Goal: Task Accomplishment & Management: Complete application form

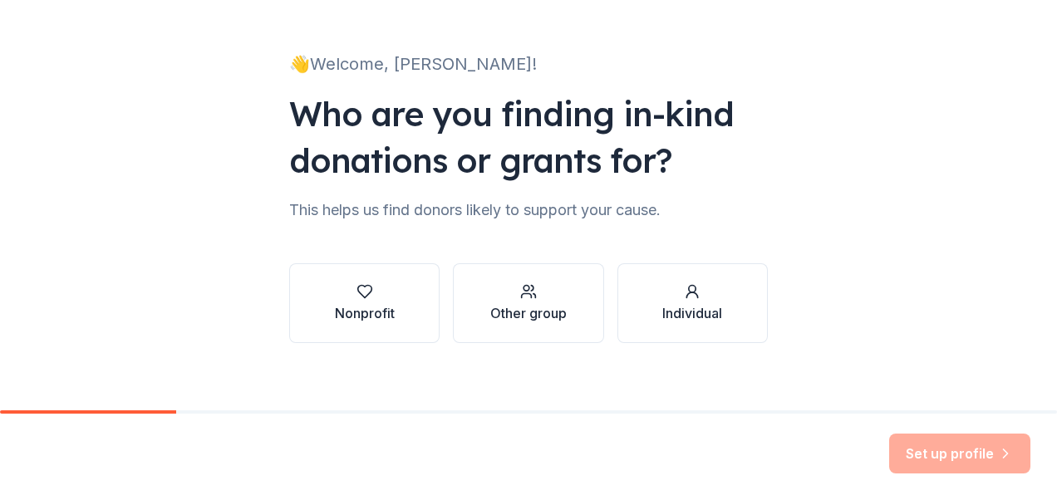
scroll to position [86, 0]
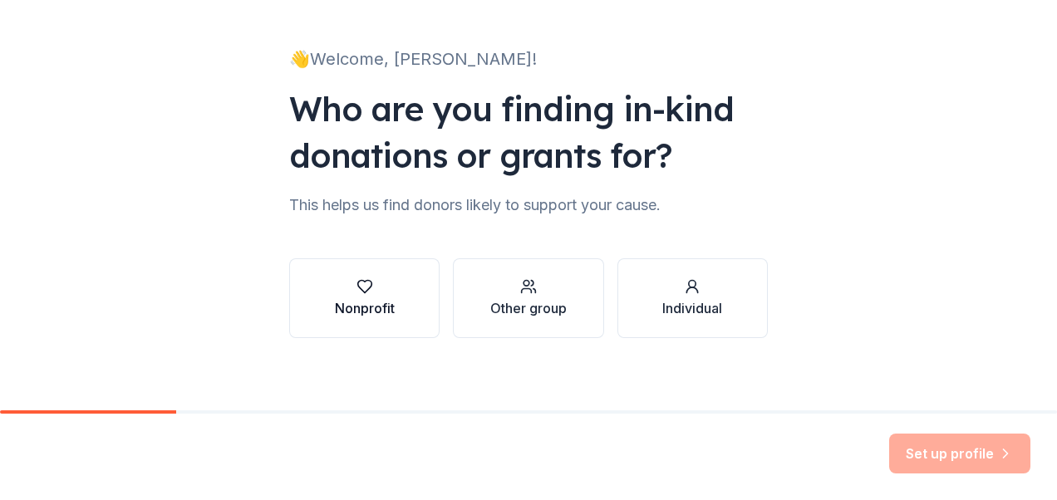
click at [359, 292] on icon "button" at bounding box center [364, 286] width 17 height 17
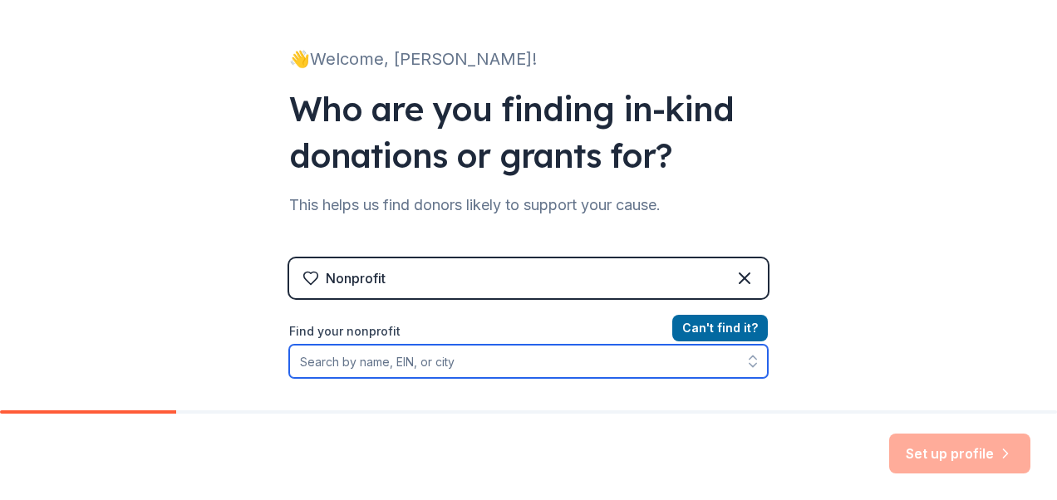
click at [331, 361] on input "Find your nonprofit" at bounding box center [528, 361] width 479 height 33
type input "America's Family"
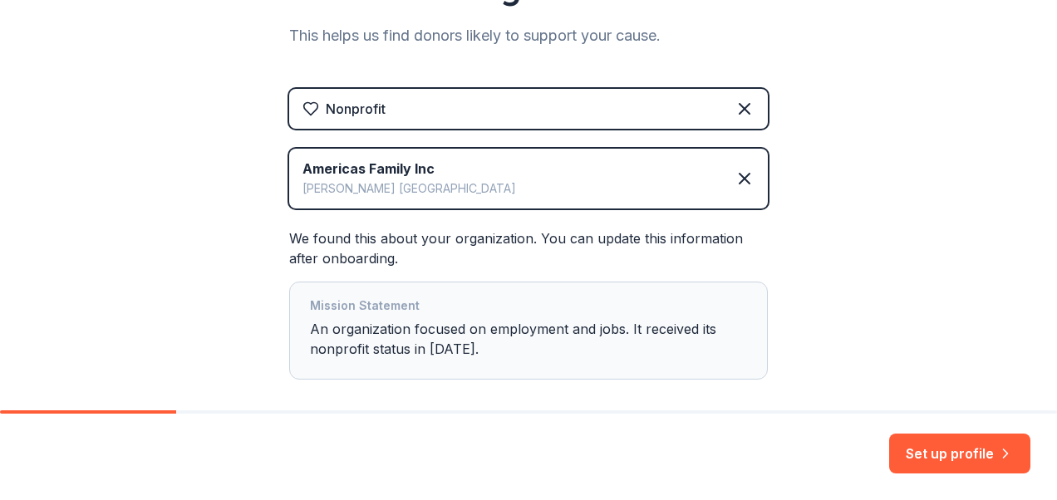
scroll to position [268, 0]
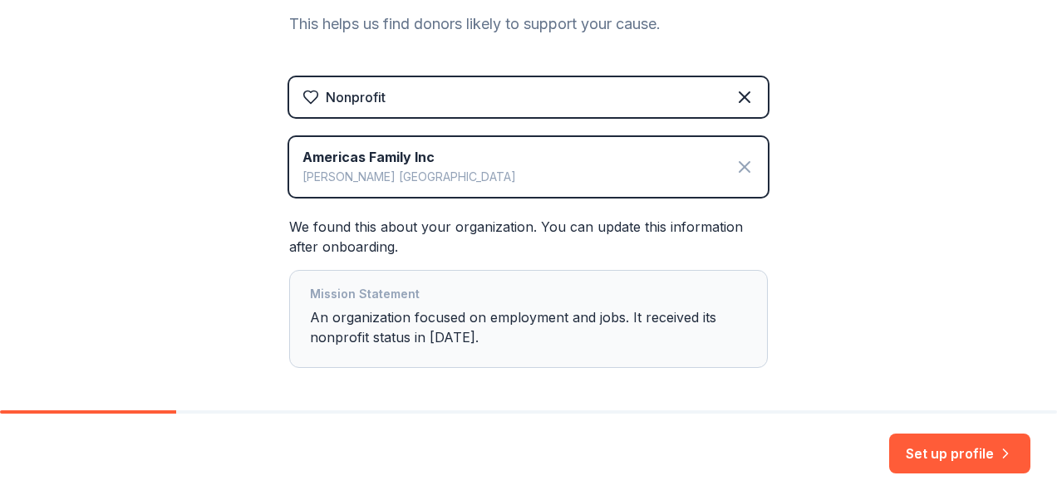
click at [739, 167] on icon at bounding box center [744, 167] width 10 height 10
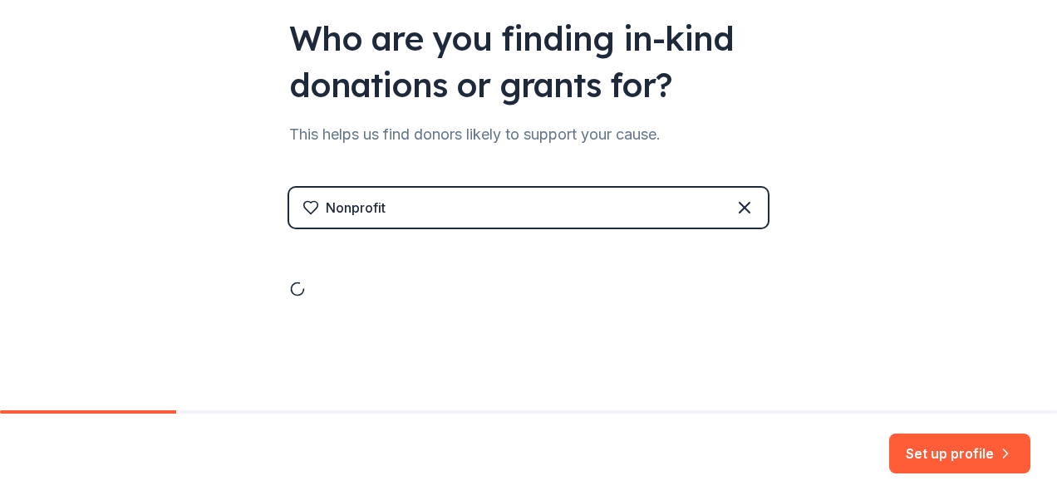
scroll to position [94, 0]
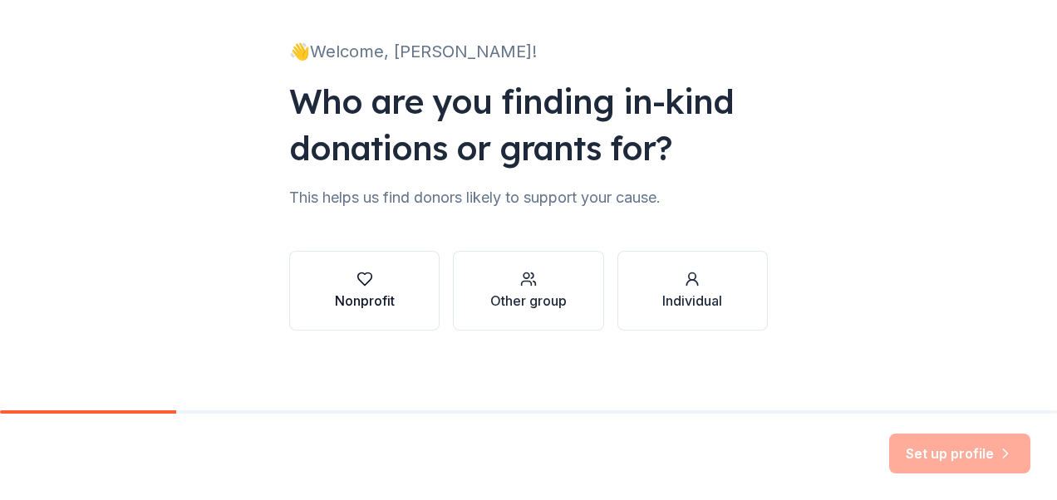
click at [362, 278] on icon "button" at bounding box center [364, 279] width 17 height 17
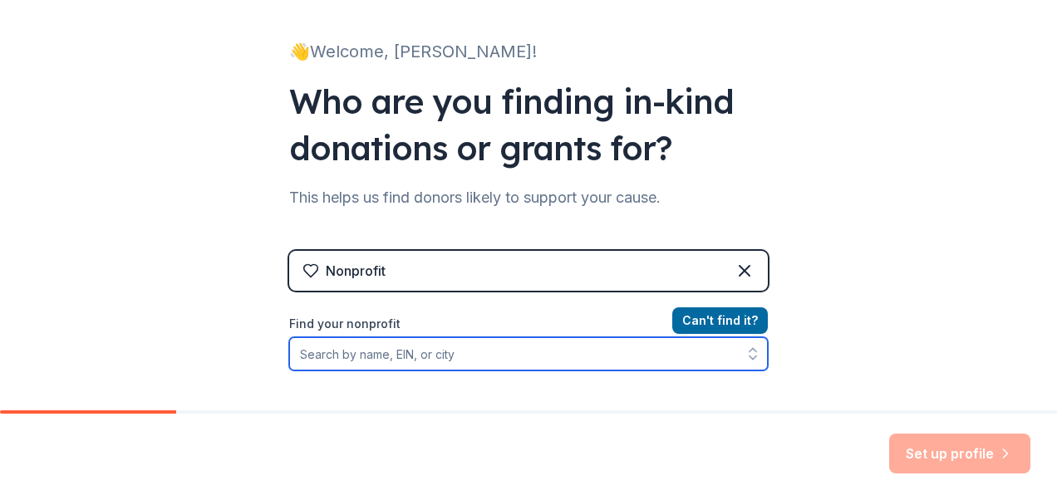
click at [311, 347] on input "Find your nonprofit" at bounding box center [528, 353] width 479 height 33
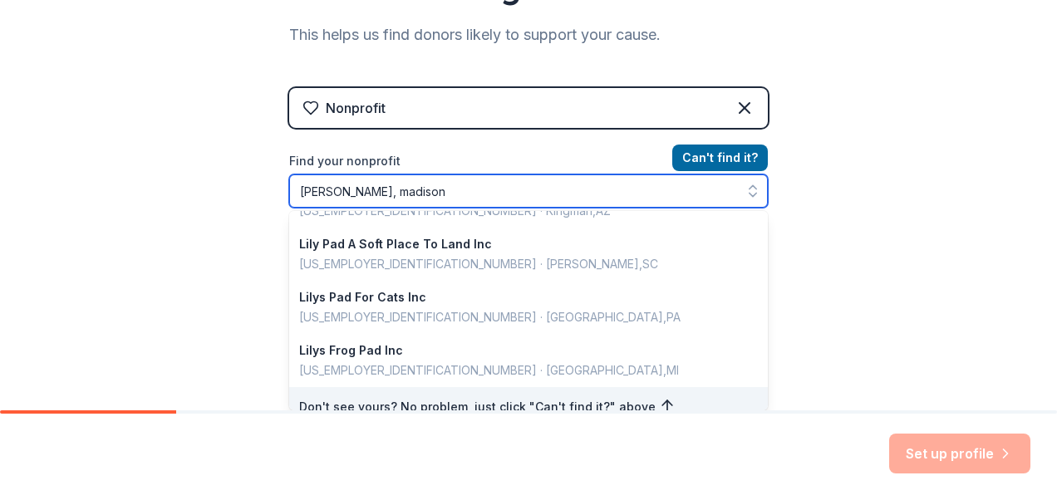
scroll to position [0, 0]
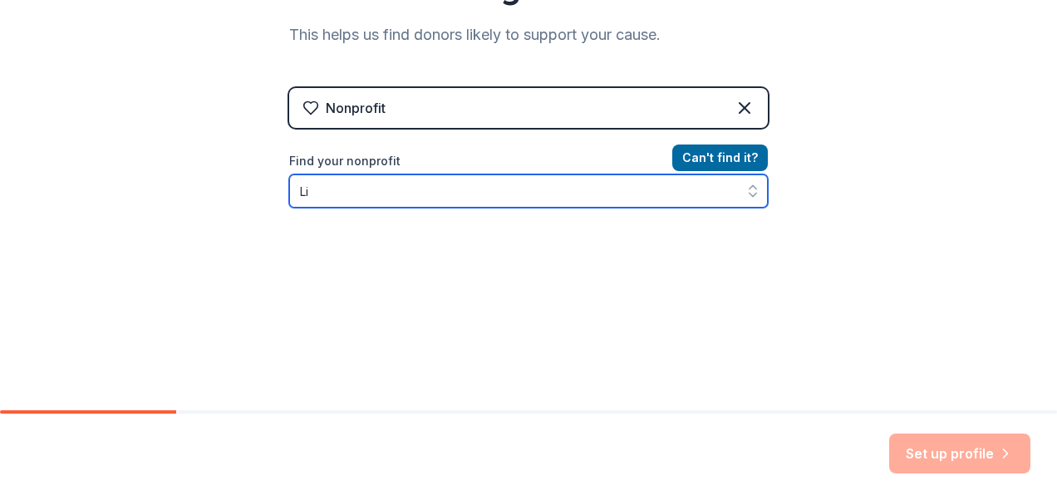
type input "L"
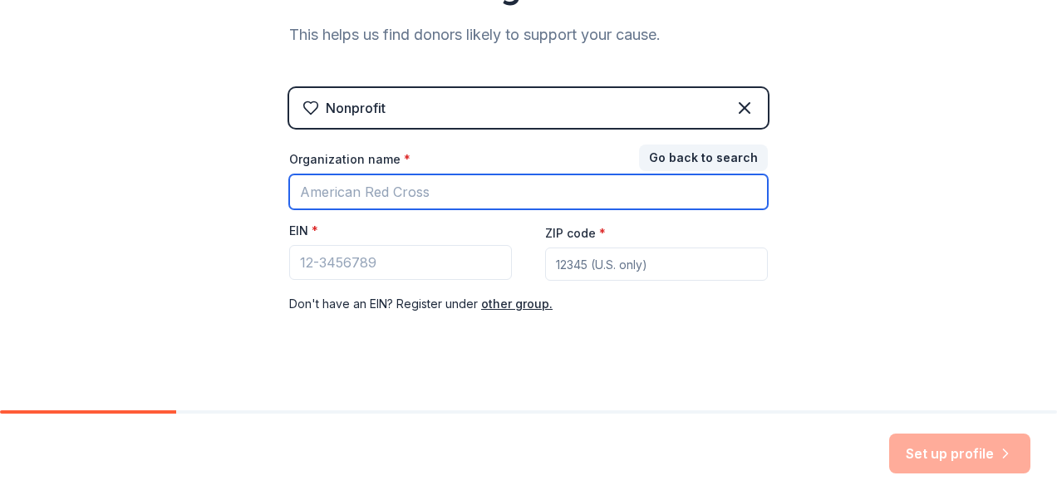
click at [307, 198] on input "Organization name *" at bounding box center [528, 191] width 479 height 35
type input "Hugs Cafe, Inc"
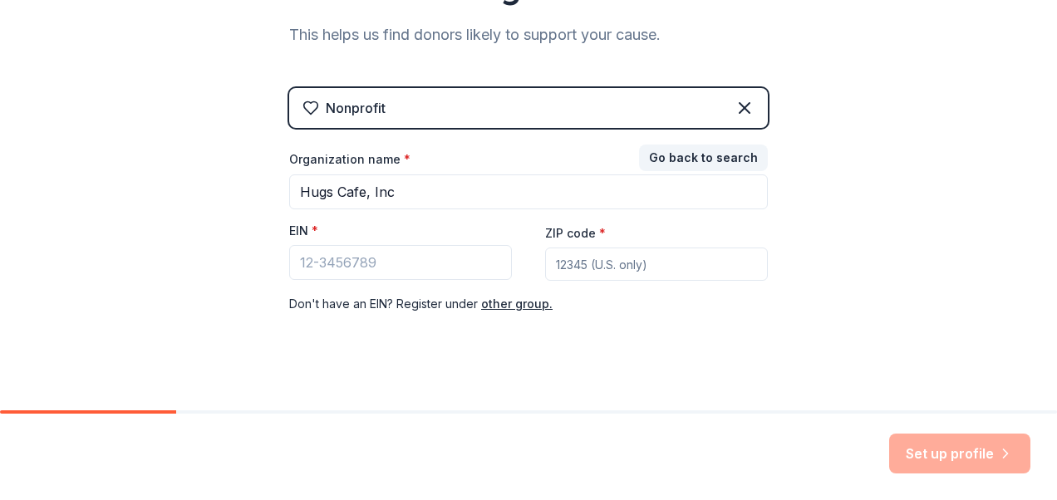
type input "75069"
click at [669, 341] on div "Nonprofit Go back to search Organization name * Hugs Cafe, Inc EIN * ZIP code *…" at bounding box center [528, 217] width 479 height 259
click at [676, 155] on button "Go back to search" at bounding box center [703, 158] width 129 height 27
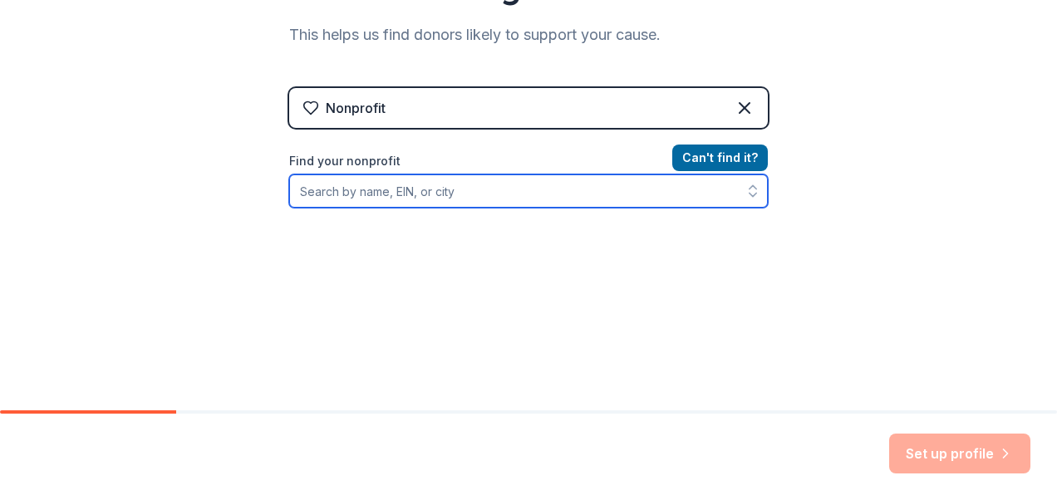
click at [307, 192] on input "Find your nonprofit" at bounding box center [528, 190] width 479 height 33
type input "Hugs Cafe"
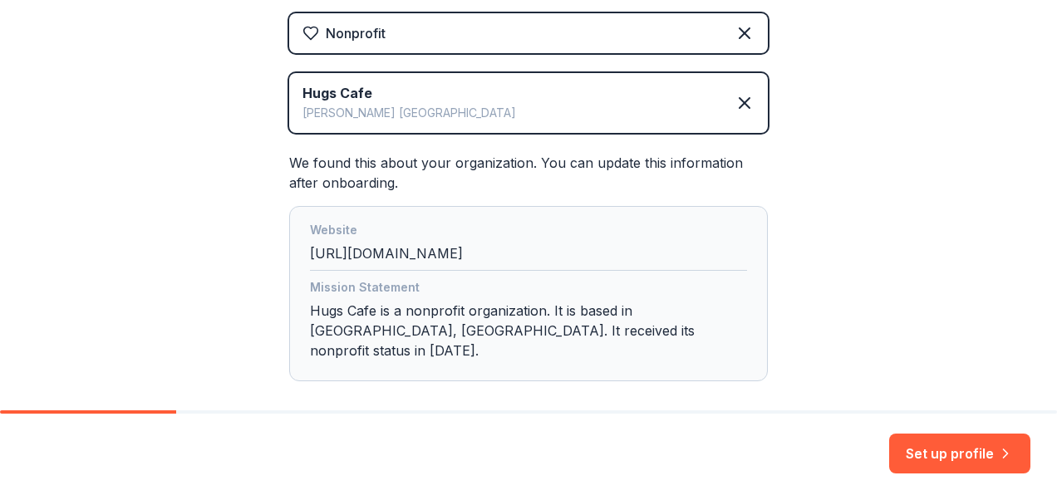
scroll to position [395, 0]
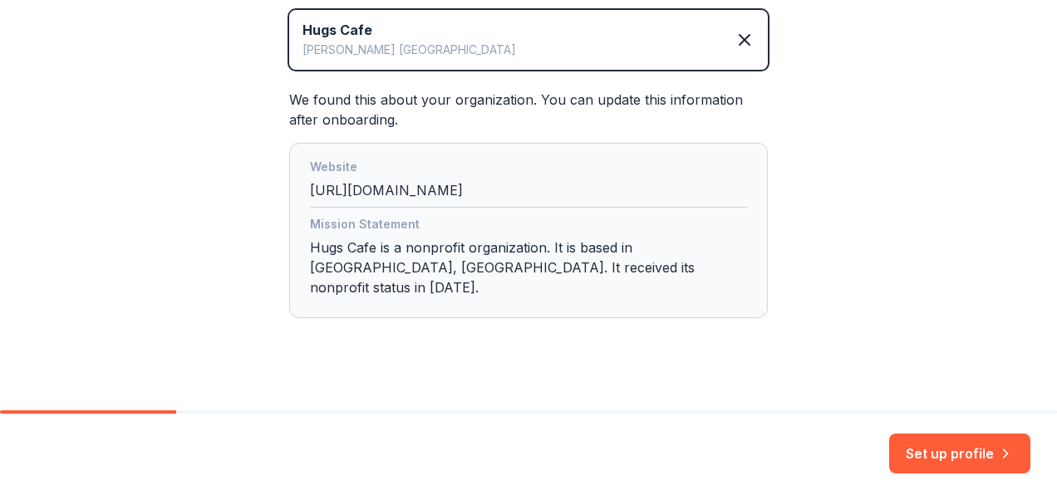
click at [957, 456] on button "Set up profile" at bounding box center [959, 454] width 141 height 40
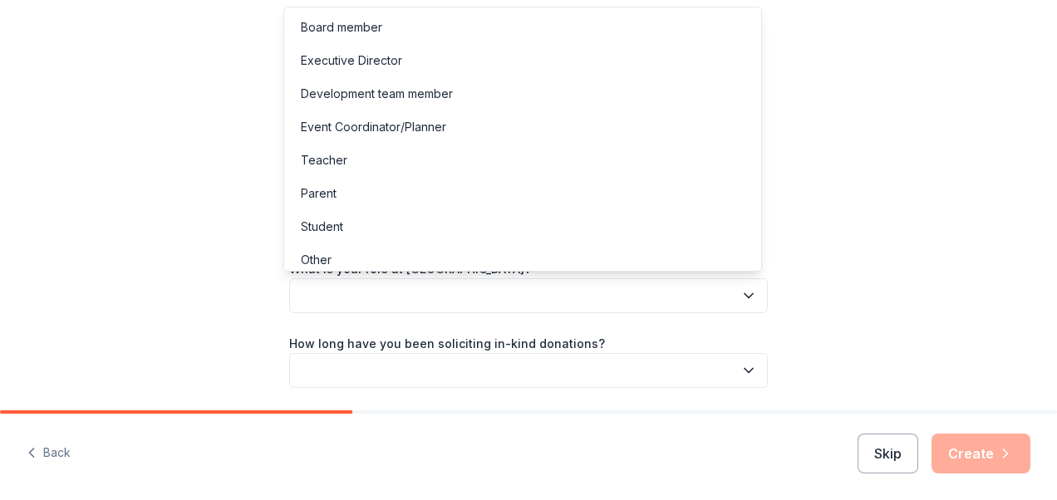
click at [331, 299] on button "button" at bounding box center [528, 295] width 479 height 35
click at [377, 87] on div "Development team member" at bounding box center [377, 94] width 152 height 20
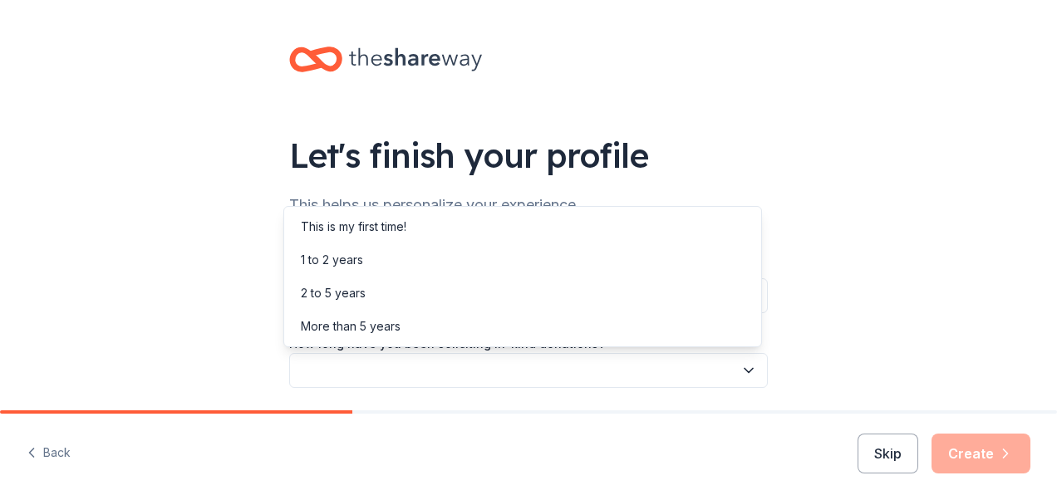
click at [343, 366] on button "button" at bounding box center [528, 370] width 479 height 35
click at [342, 327] on div "More than 5 years" at bounding box center [351, 327] width 100 height 20
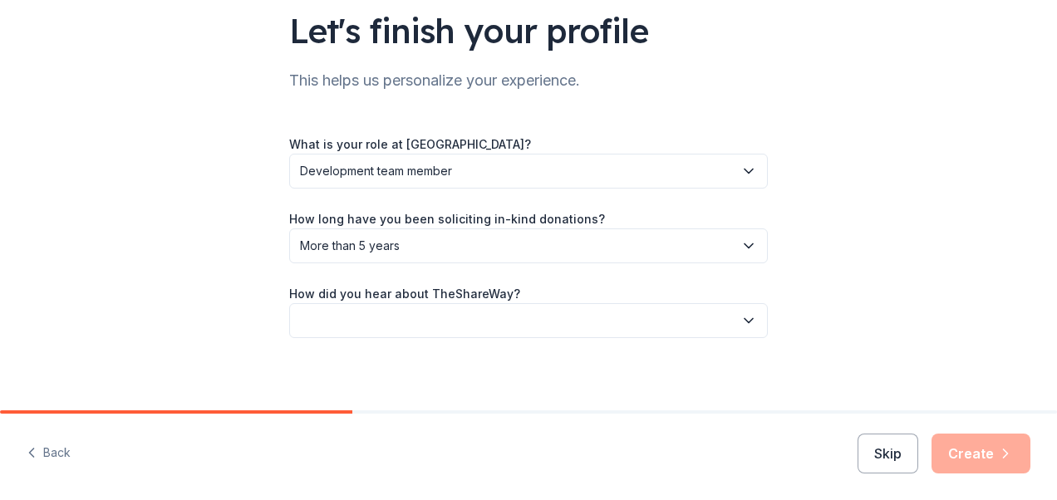
scroll to position [132, 0]
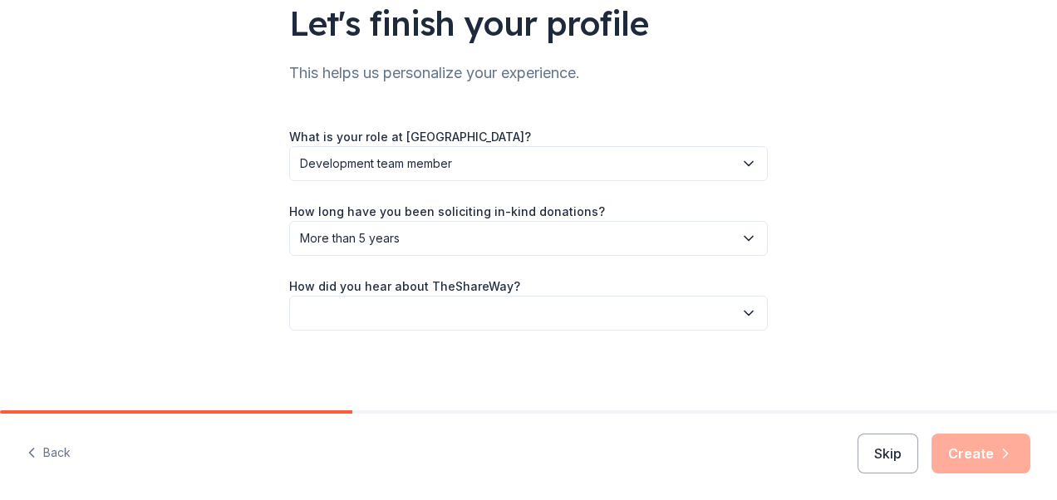
click at [332, 316] on button "button" at bounding box center [528, 313] width 479 height 35
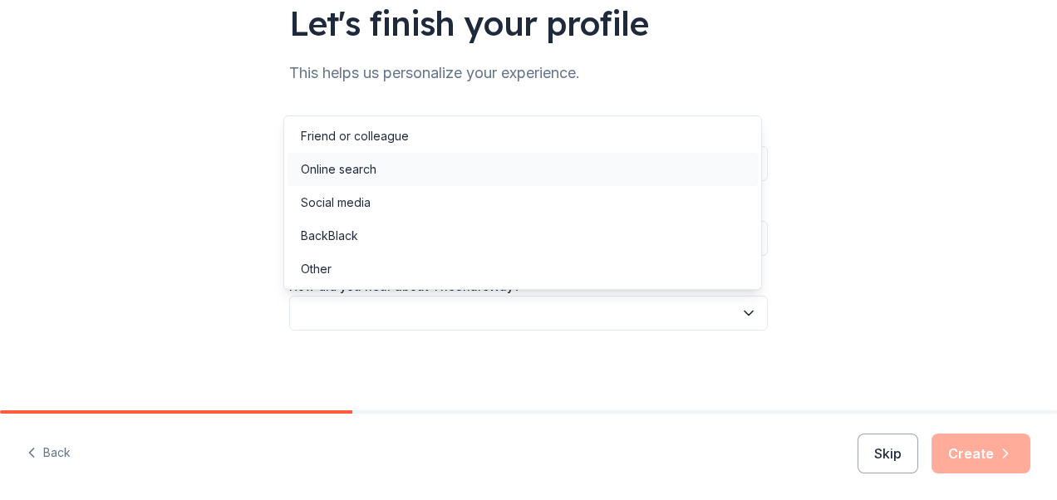
click at [325, 167] on div "Online search" at bounding box center [339, 170] width 76 height 20
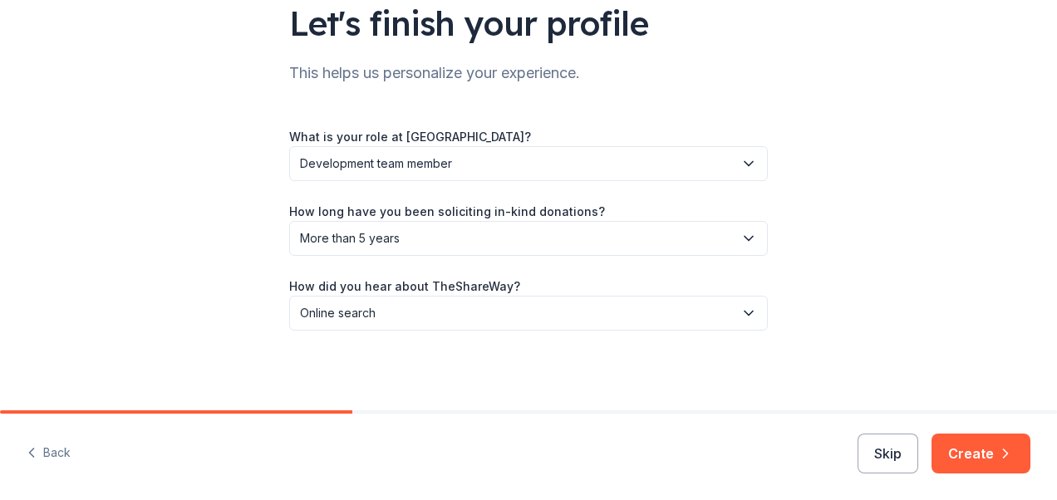
click at [963, 459] on button "Create" at bounding box center [980, 454] width 99 height 40
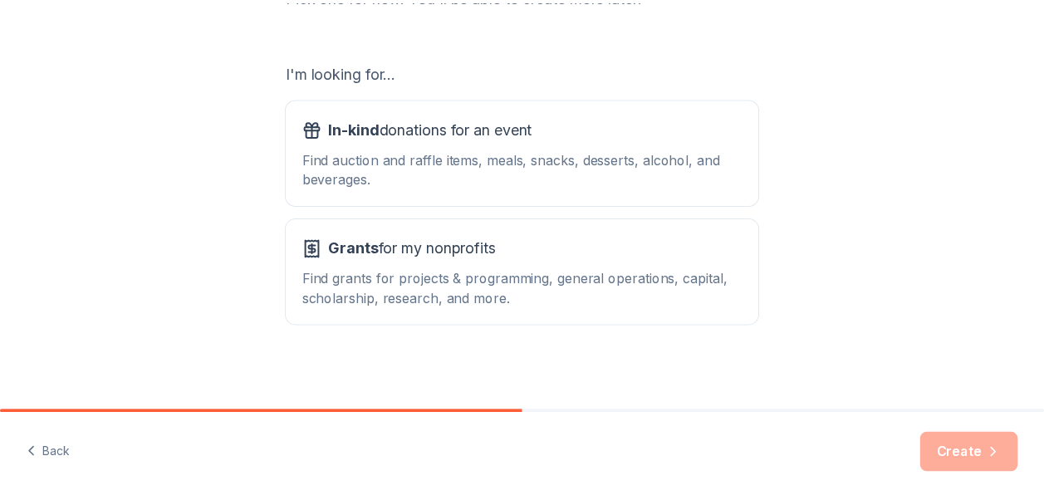
scroll to position [260, 0]
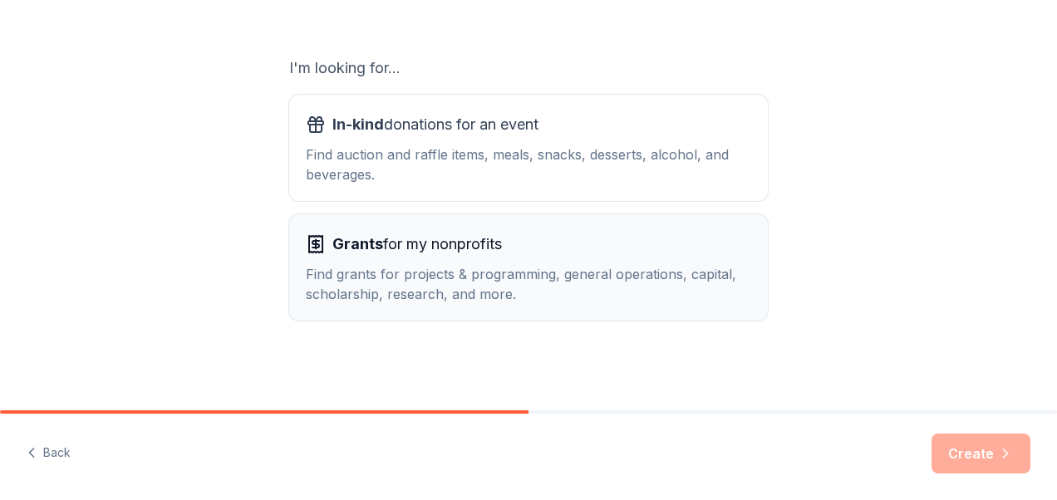
click at [425, 276] on div "Find grants for projects & programming, general operations, capital, scholarshi…" at bounding box center [528, 284] width 445 height 40
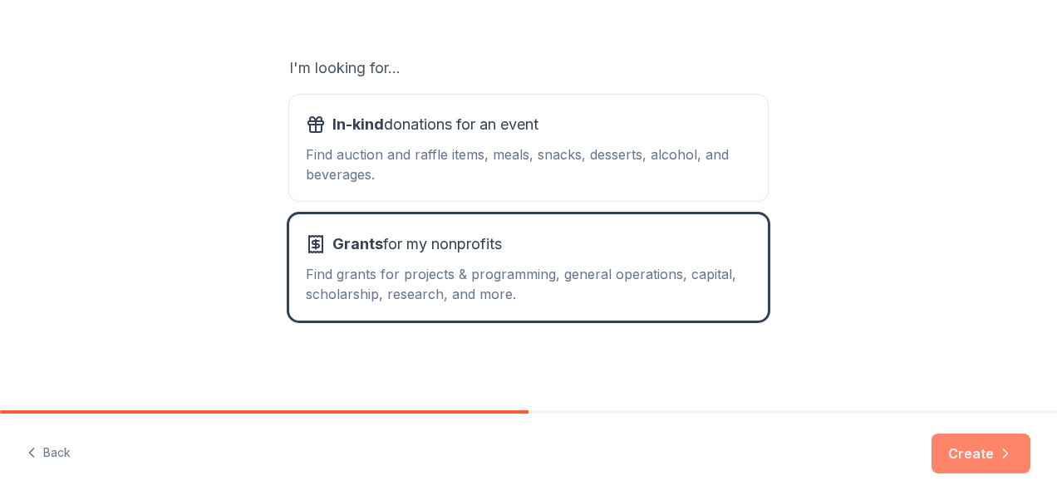
click at [951, 452] on button "Create" at bounding box center [980, 454] width 99 height 40
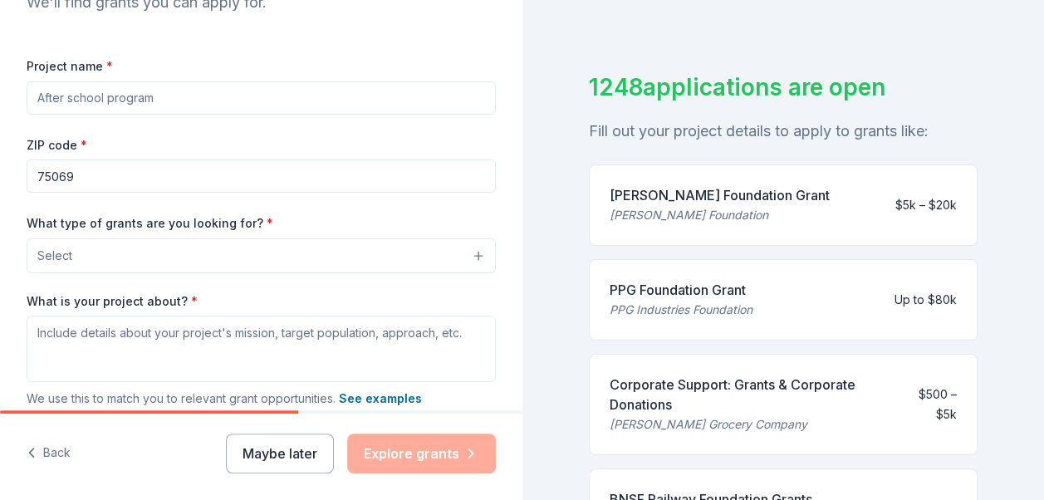
scroll to position [61, 0]
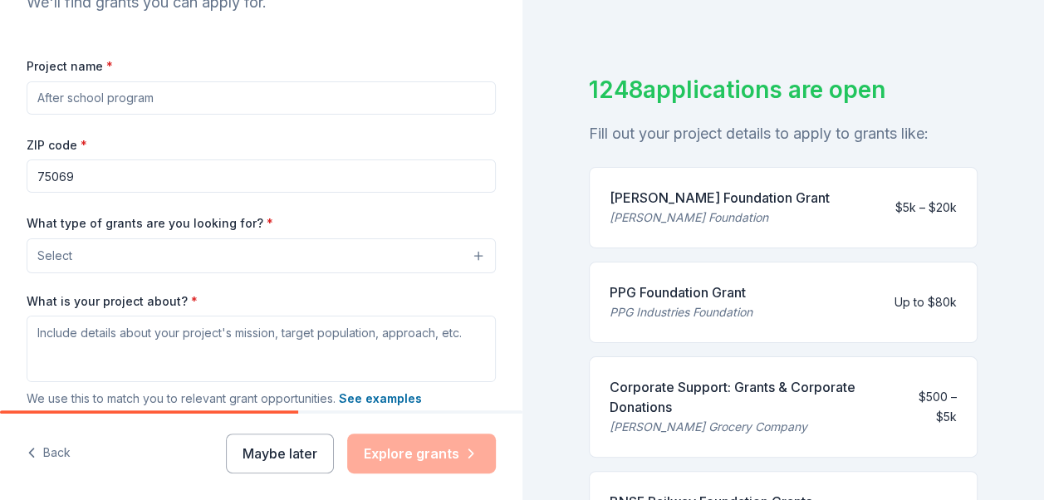
click at [697, 292] on div "PPG Foundation Grant" at bounding box center [681, 293] width 143 height 20
click at [708, 316] on div "PPG Industries Foundation" at bounding box center [681, 312] width 143 height 20
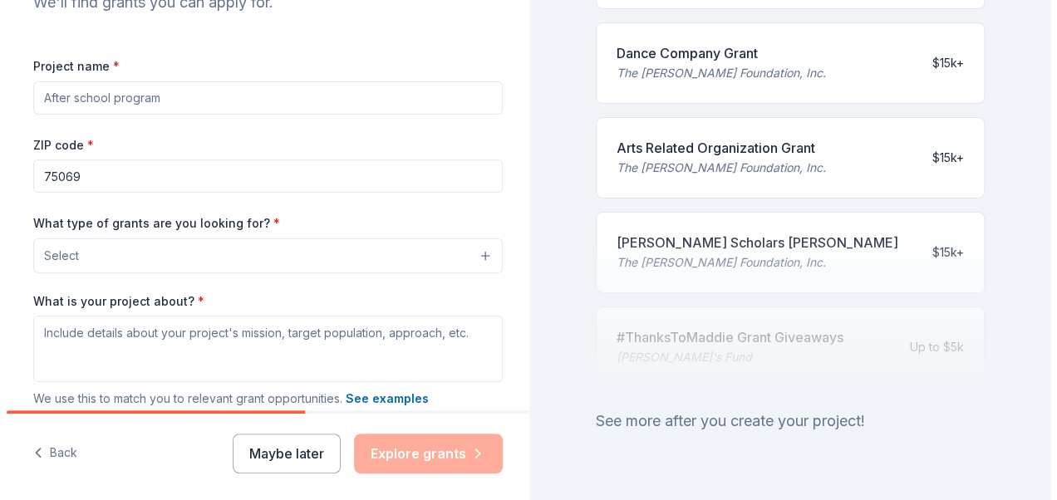
scroll to position [841, 0]
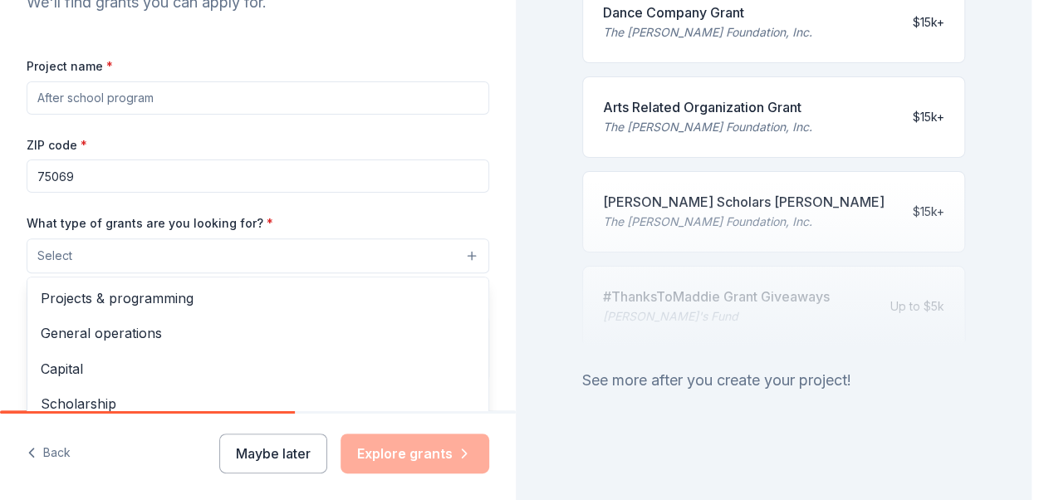
click at [55, 253] on span "Select" at bounding box center [54, 256] width 35 height 20
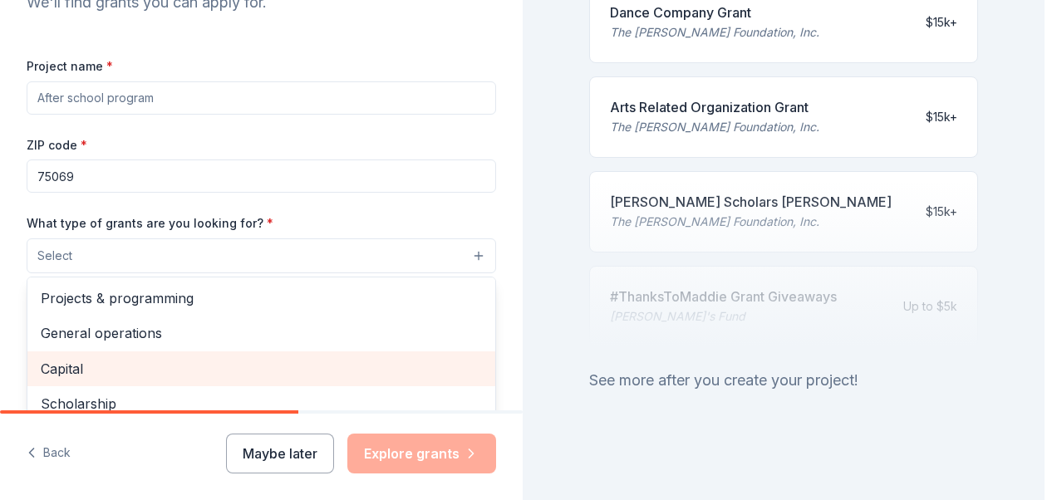
click at [69, 366] on span "Capital" at bounding box center [261, 369] width 441 height 22
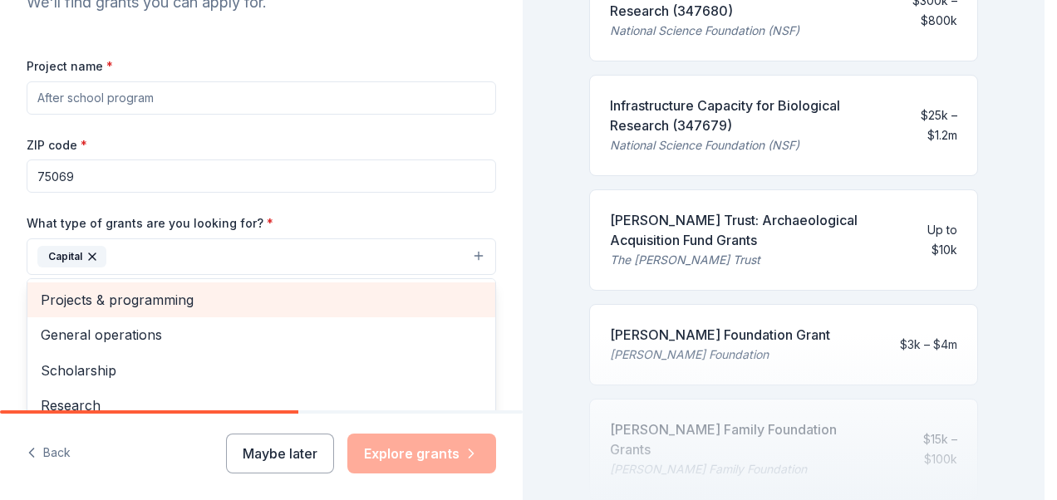
click at [163, 297] on span "Projects & programming" at bounding box center [261, 300] width 441 height 22
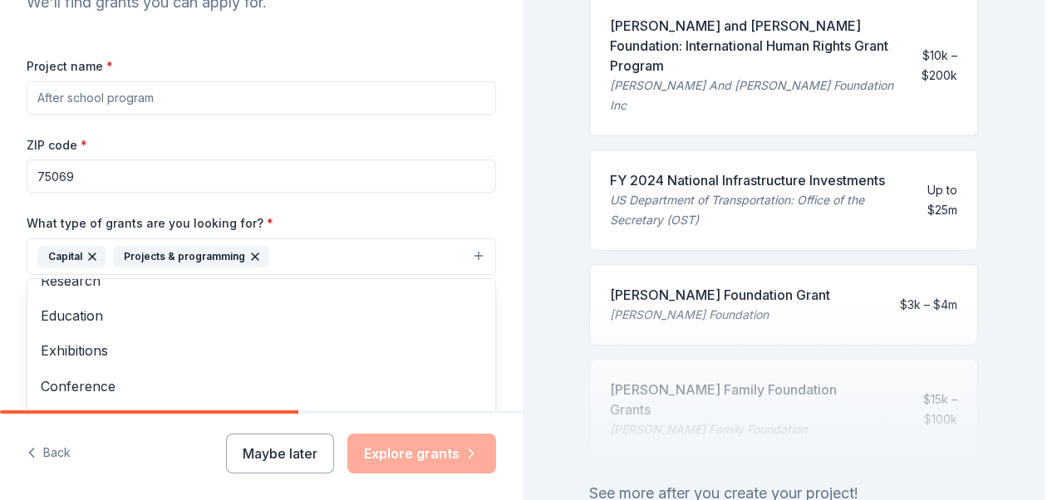
scroll to position [92, 0]
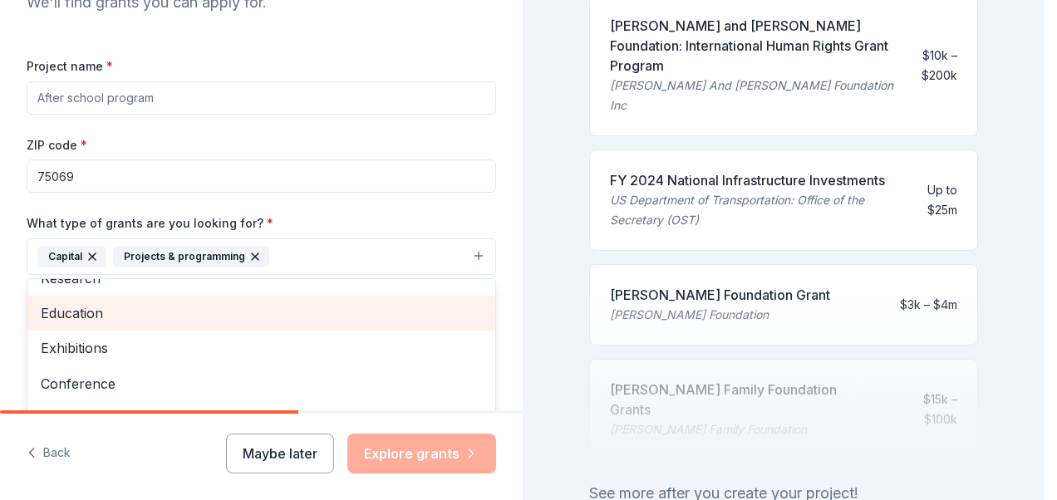
click at [155, 308] on span "Education" at bounding box center [261, 313] width 441 height 22
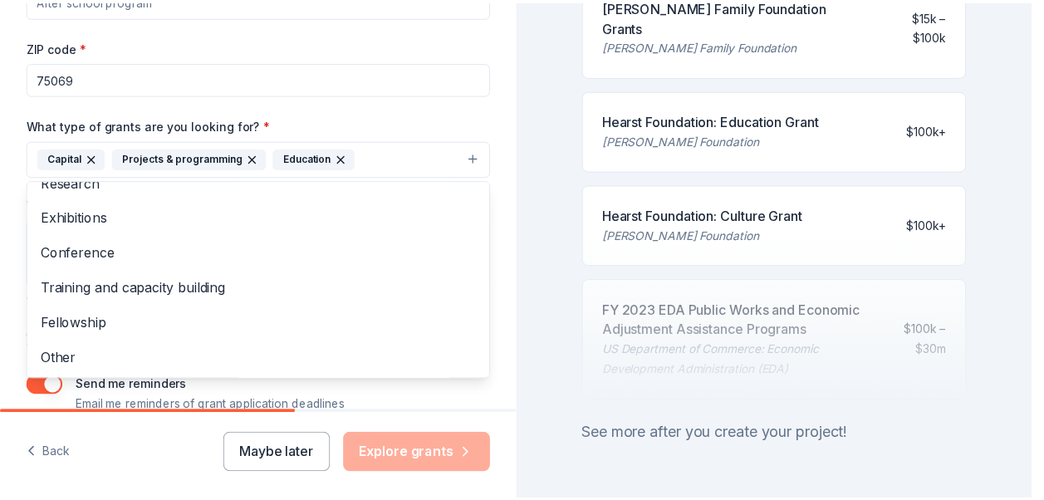
scroll to position [325, 0]
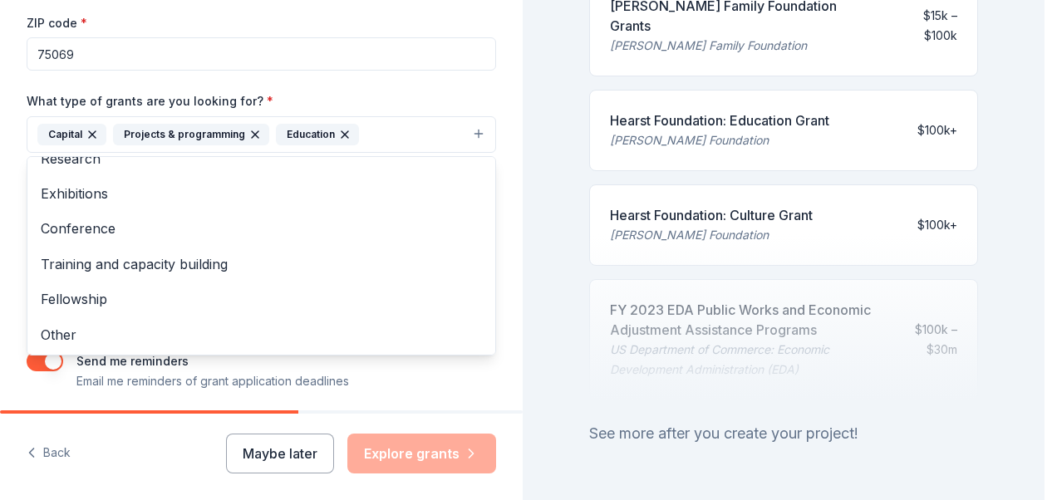
click at [410, 369] on div "Project name * ZIP code * 75069 What type of grants are you looking for? * Capi…" at bounding box center [261, 163] width 469 height 458
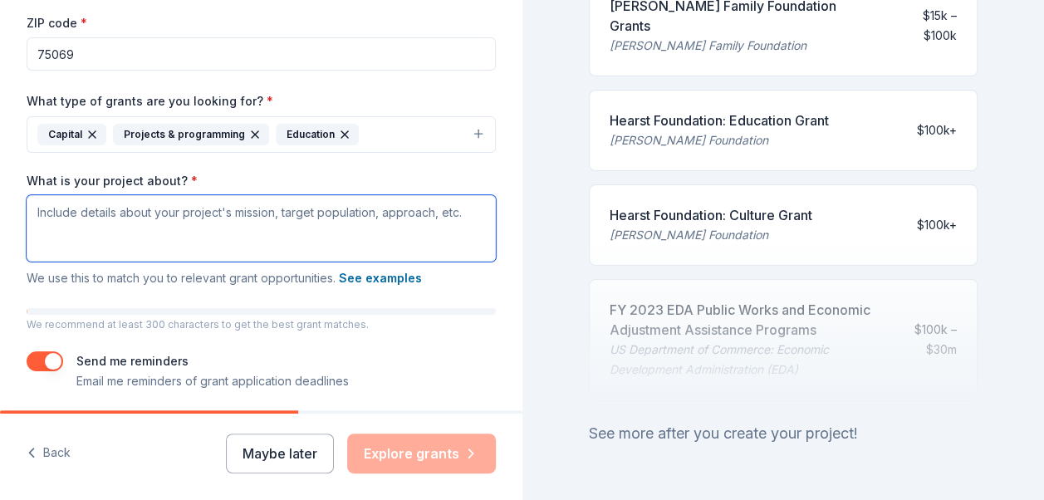
click at [170, 212] on textarea "What is your project about? *" at bounding box center [261, 228] width 469 height 66
type textarea "A"
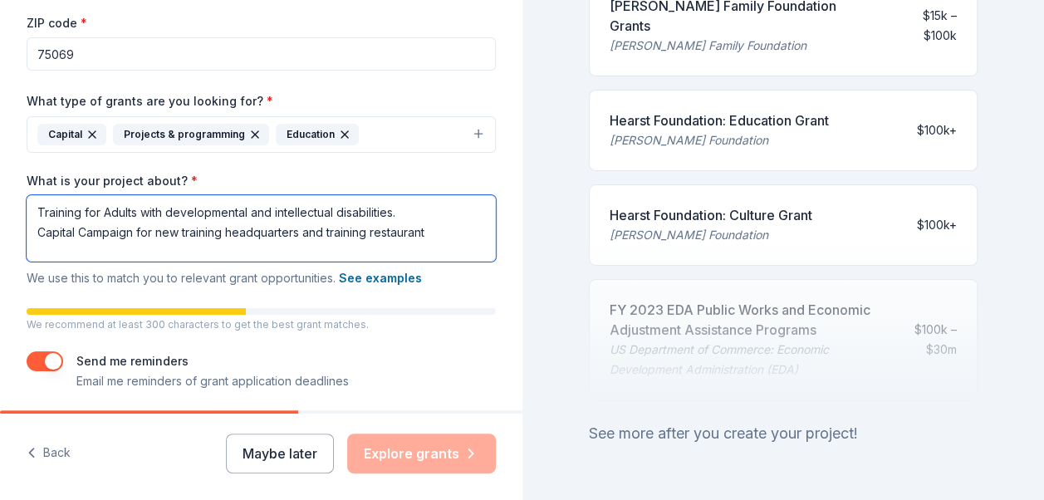
click at [444, 230] on textarea "Training for Adults with developmental and intellectual disabilities. Capital C…" at bounding box center [261, 228] width 469 height 66
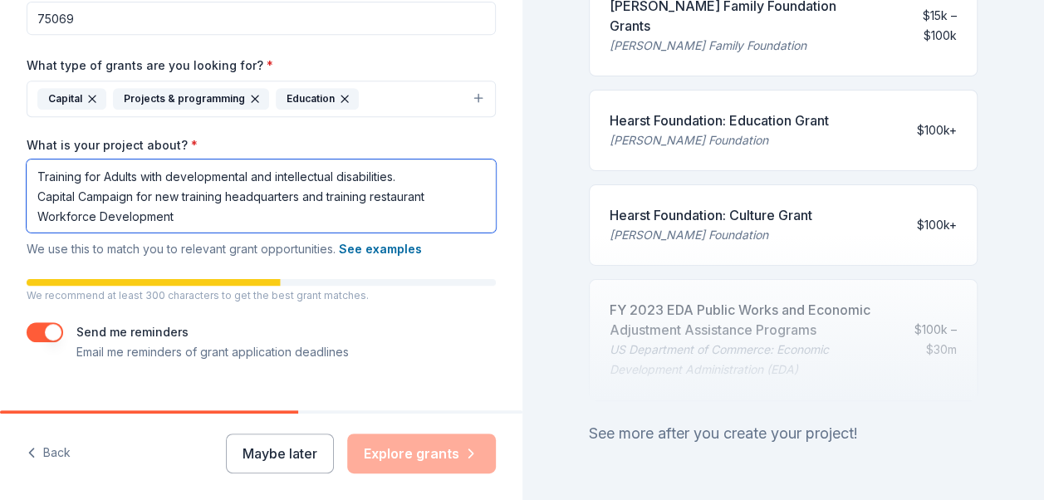
scroll to position [391, 0]
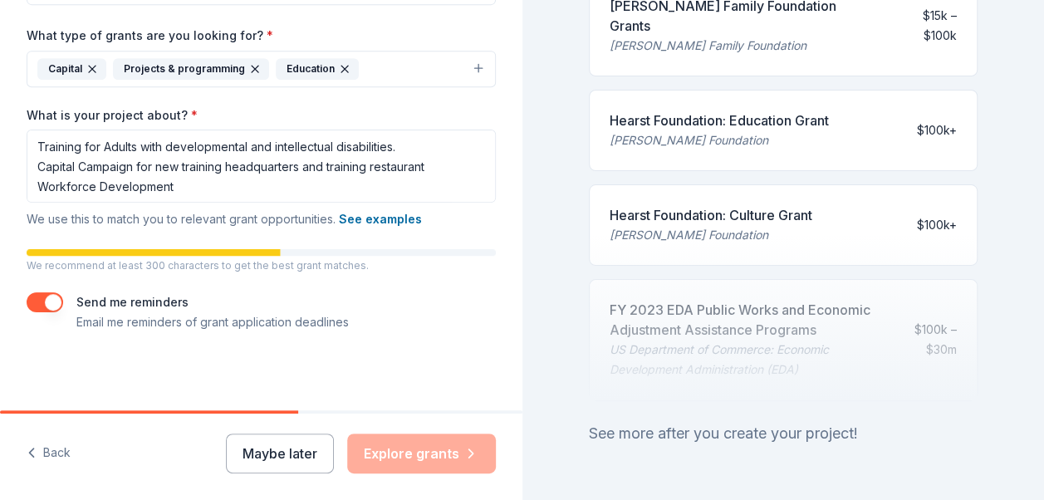
click at [402, 455] on div "Maybe later Explore grants" at bounding box center [361, 454] width 270 height 40
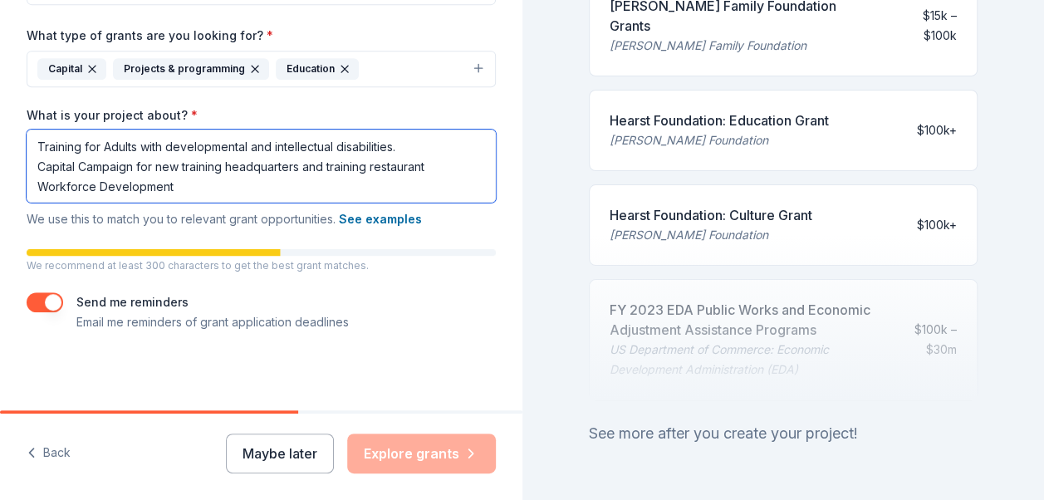
click at [188, 184] on textarea "Training for Adults with developmental and intellectual disabilities. Capital C…" at bounding box center [261, 166] width 469 height 73
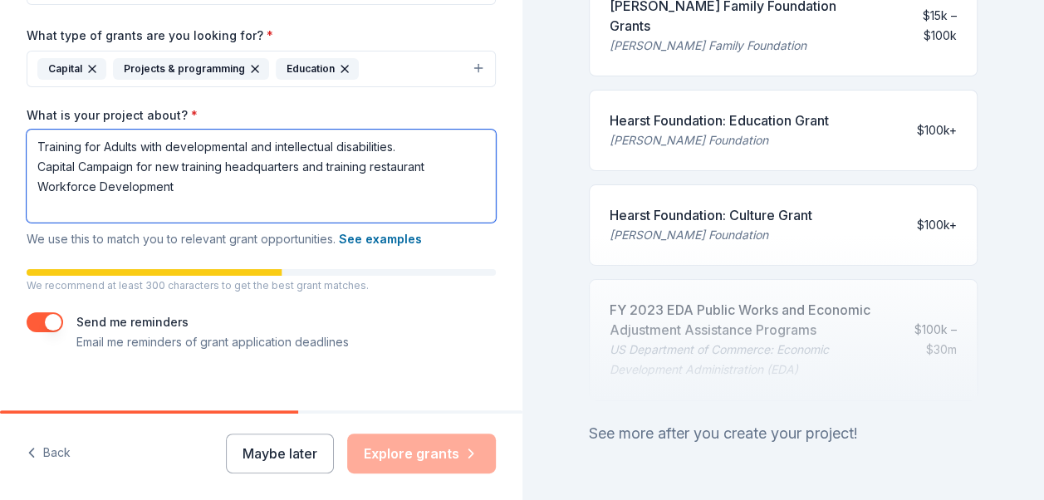
click at [34, 140] on textarea "Training for Adults with developmental and intellectual disabilities. Capital C…" at bounding box center [261, 176] width 469 height 93
click at [191, 181] on textarea "-Training for Adults with developmental and intellectual disabilities. -Capital…" at bounding box center [261, 176] width 469 height 93
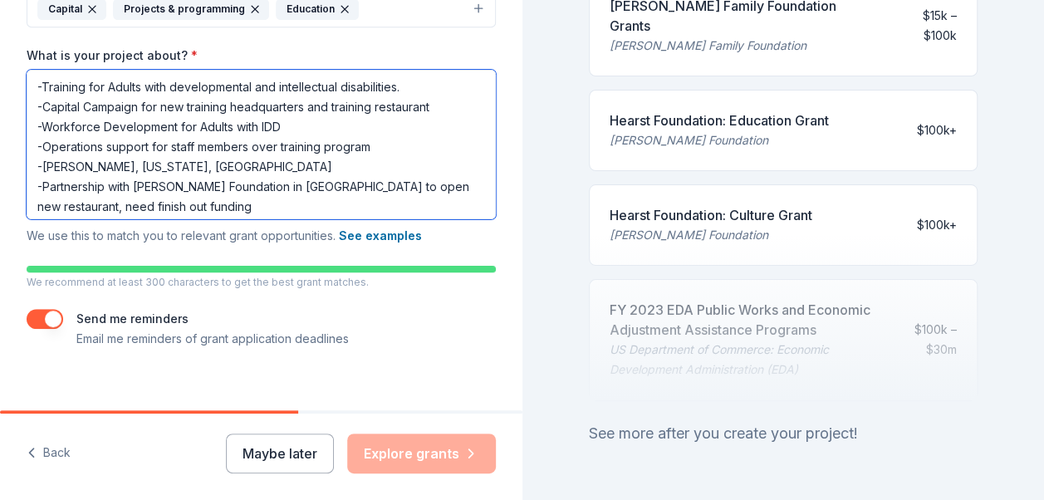
scroll to position [467, 0]
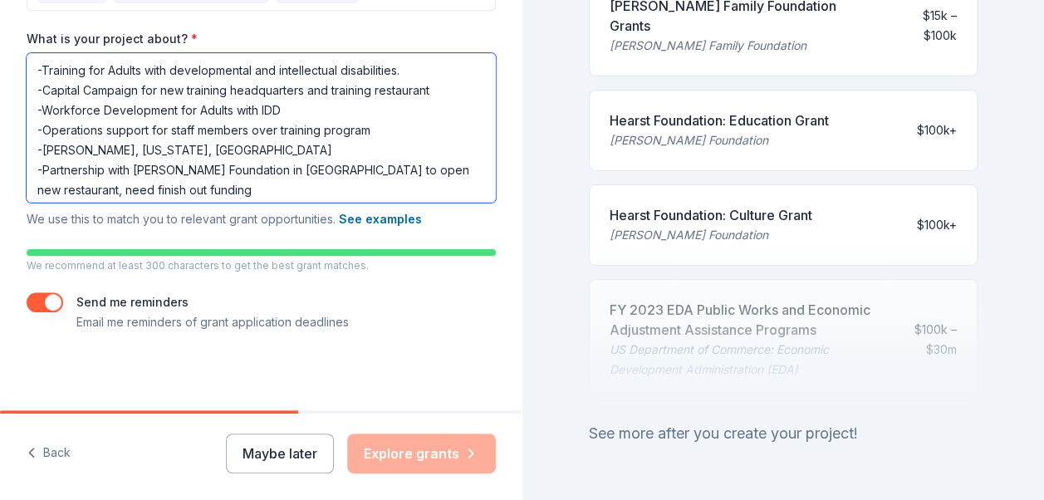
type textarea "-Training for Adults with developmental and intellectual disabilities. -Capital…"
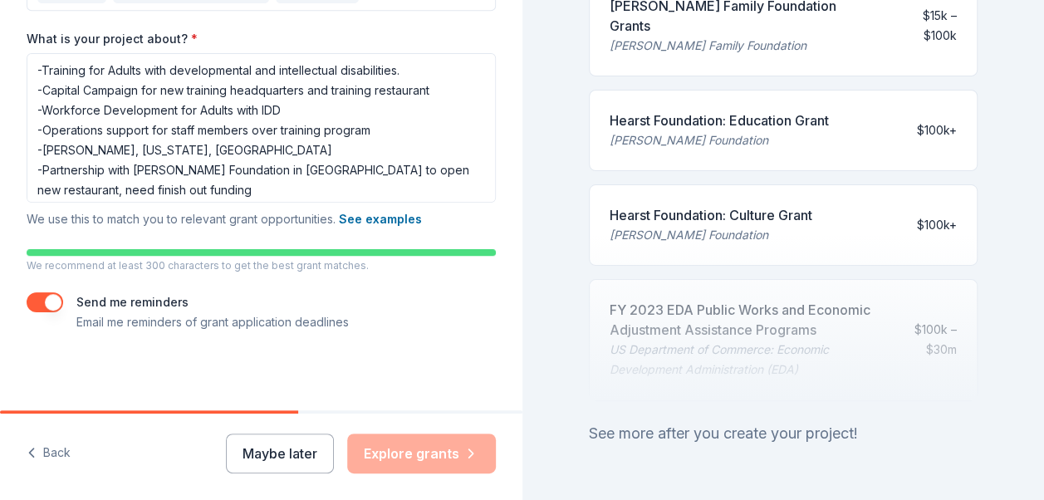
click at [394, 452] on div "Maybe later Explore grants" at bounding box center [361, 454] width 270 height 40
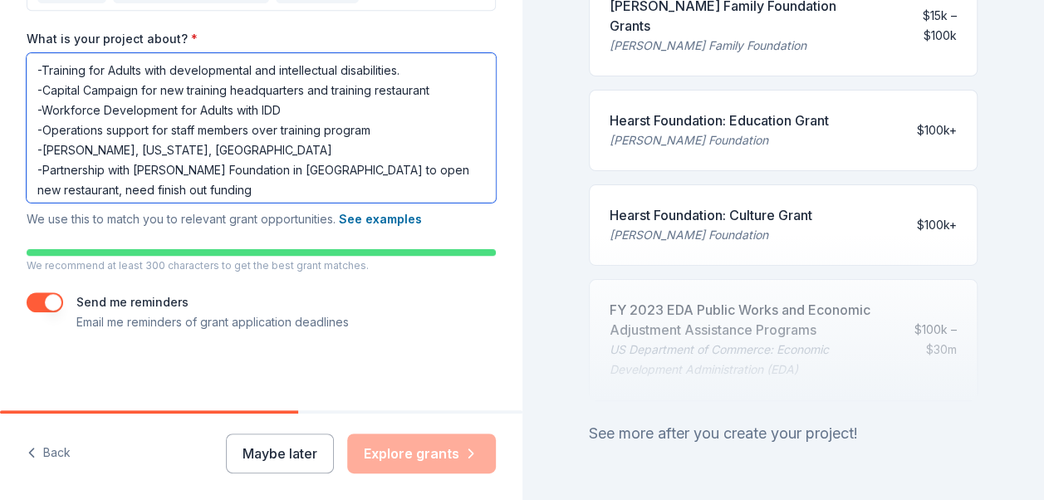
scroll to position [24, 0]
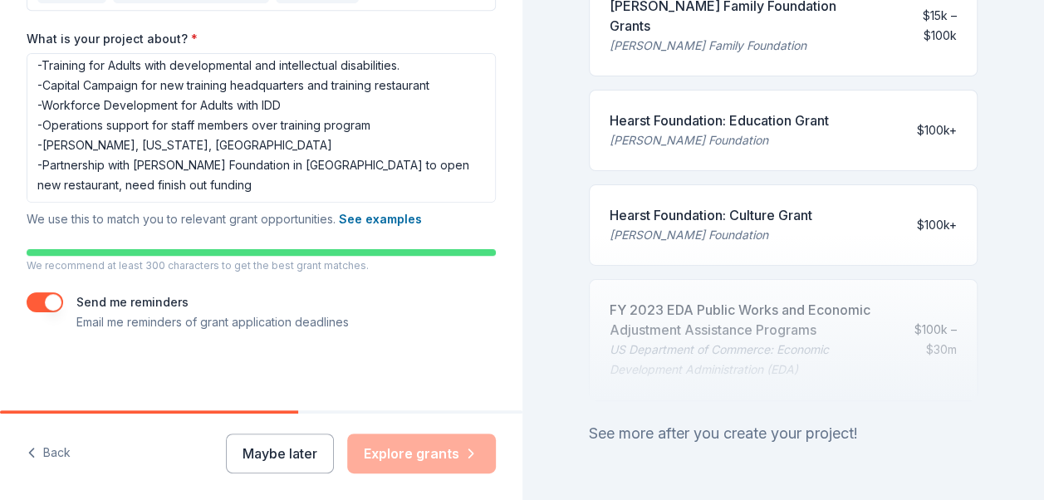
click at [53, 300] on button "button" at bounding box center [45, 302] width 37 height 20
click at [37, 297] on button "button" at bounding box center [45, 302] width 37 height 20
click at [424, 459] on div "Maybe later Explore grants" at bounding box center [361, 454] width 270 height 40
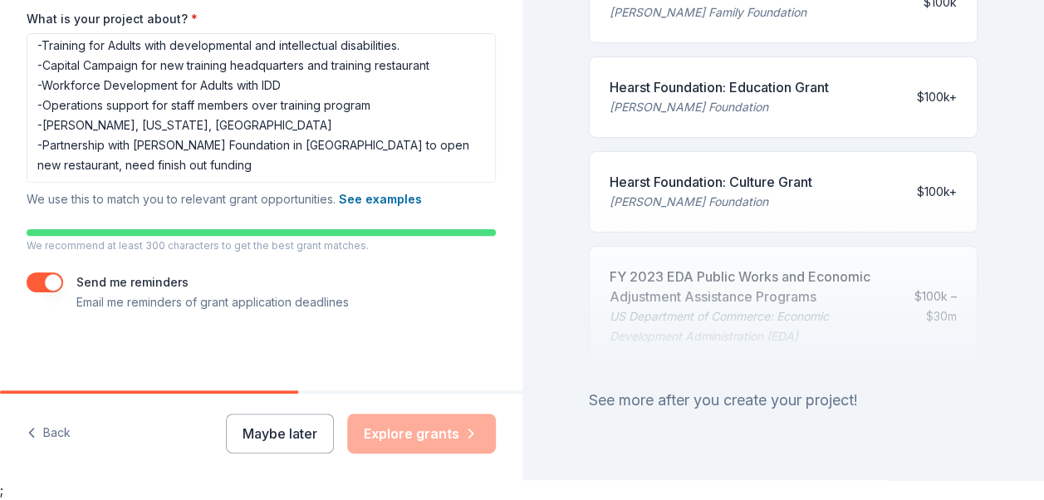
scroll to position [881, 0]
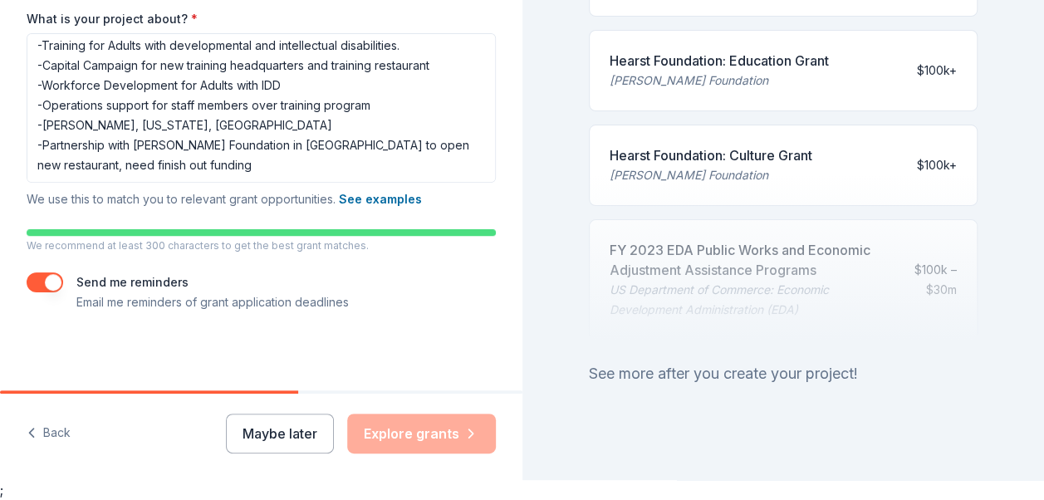
click at [761, 361] on div "See more after you create your project!" at bounding box center [784, 374] width 390 height 27
click at [410, 438] on div "Maybe later Explore grants" at bounding box center [361, 434] width 270 height 40
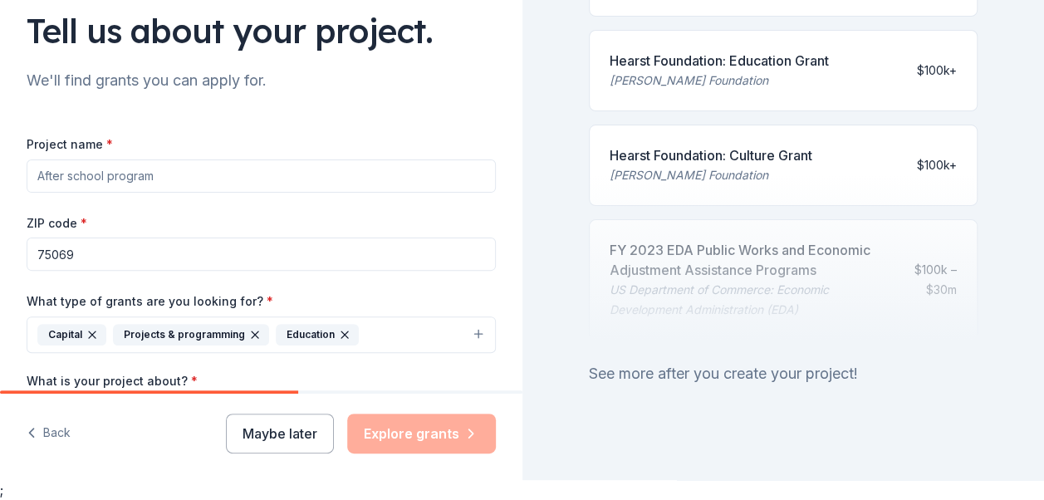
scroll to position [108, 0]
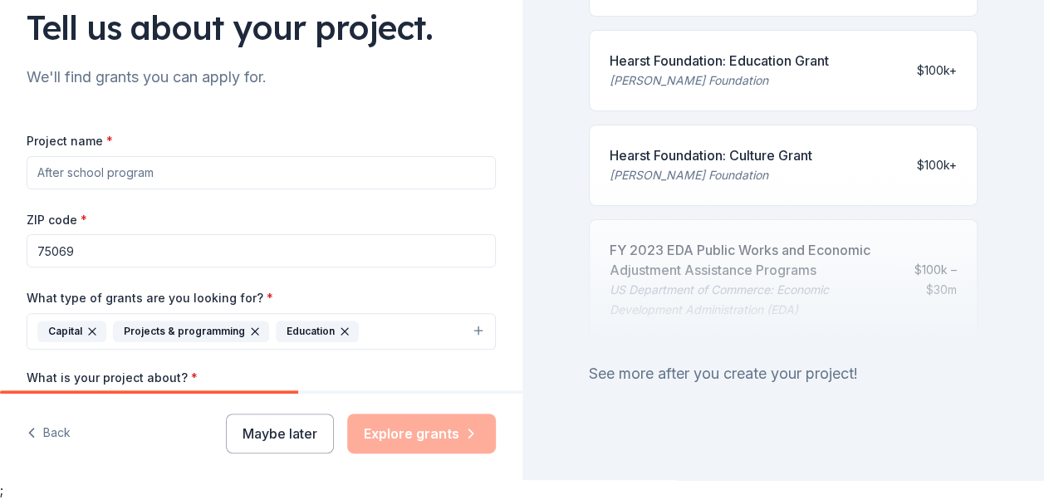
drag, startPoint x: 165, startPoint y: 169, endPoint x: 144, endPoint y: 171, distance: 21.7
click at [145, 171] on input "Project name *" at bounding box center [261, 172] width 469 height 33
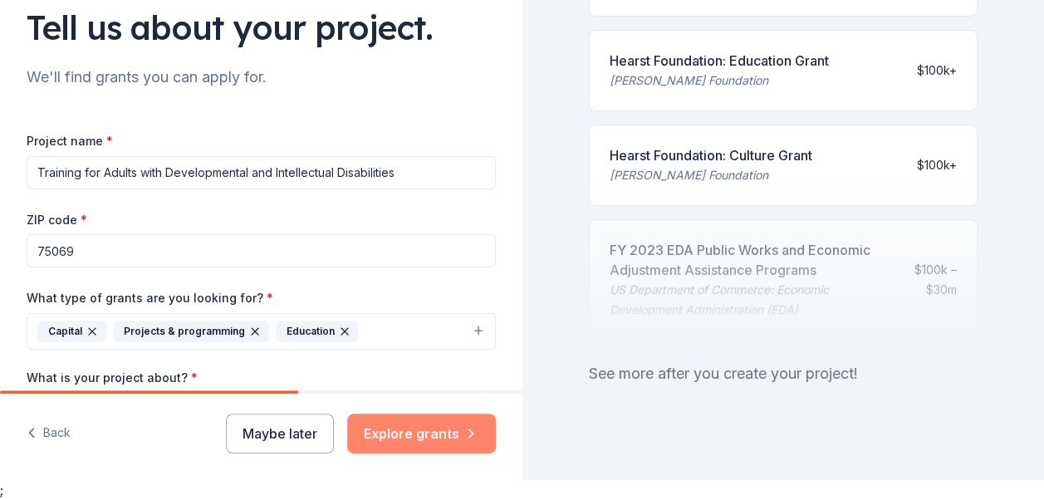
type input "Training for Adults with Developmental and Intellectual Disabilities"
click at [389, 437] on button "Explore grants" at bounding box center [421, 434] width 149 height 40
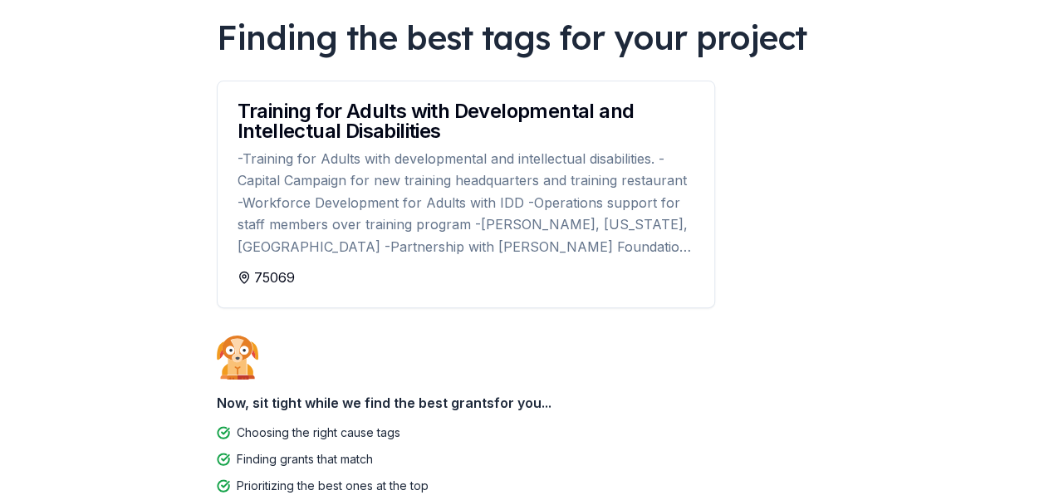
scroll to position [133, 0]
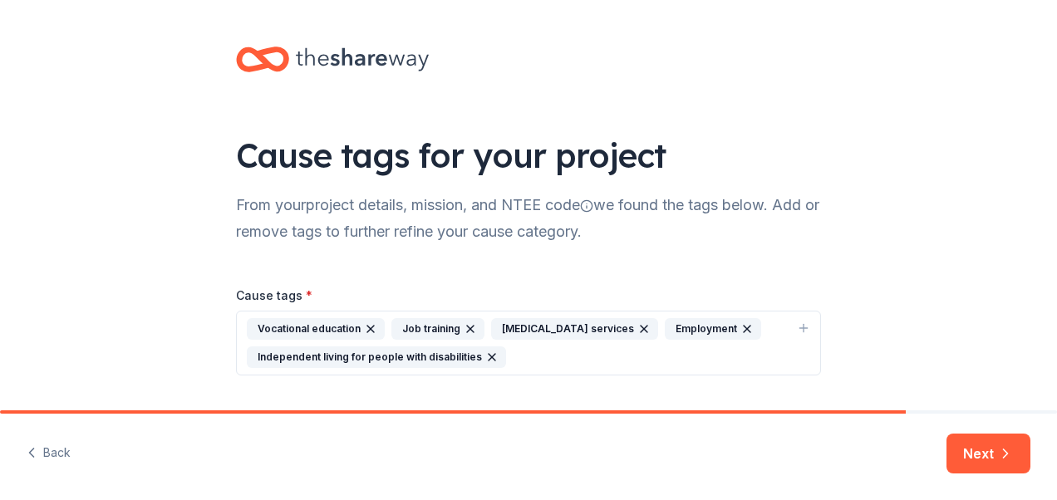
drag, startPoint x: 1052, startPoint y: 155, endPoint x: 1055, endPoint y: 256, distance: 101.4
click at [1055, 256] on html "Cause tags for your project From your project details, mission, and NTEE code w…" at bounding box center [528, 250] width 1057 height 500
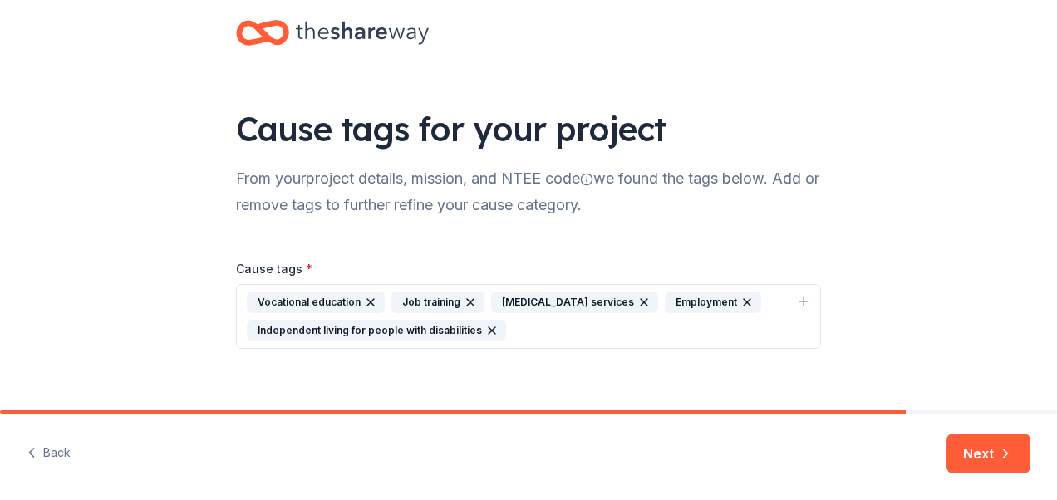
scroll to position [42, 0]
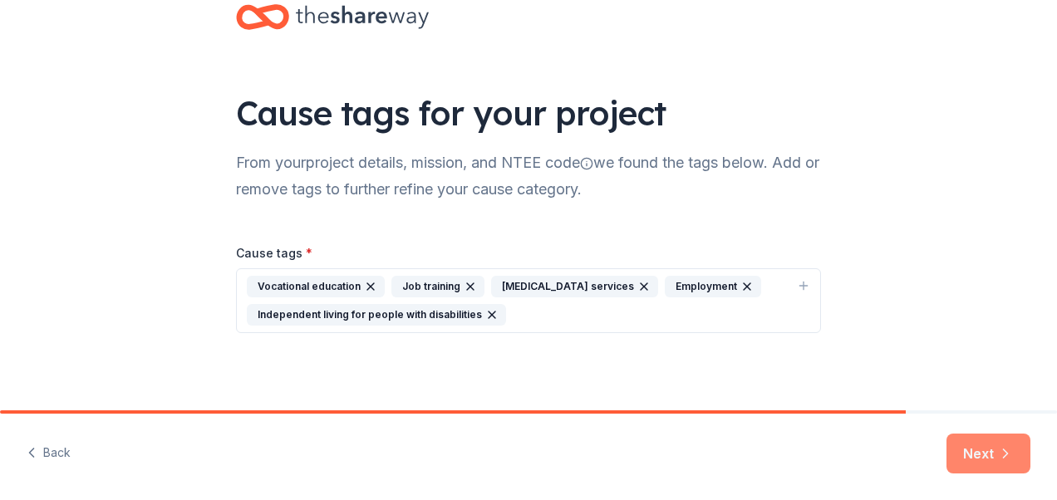
click at [965, 449] on button "Next" at bounding box center [988, 454] width 84 height 40
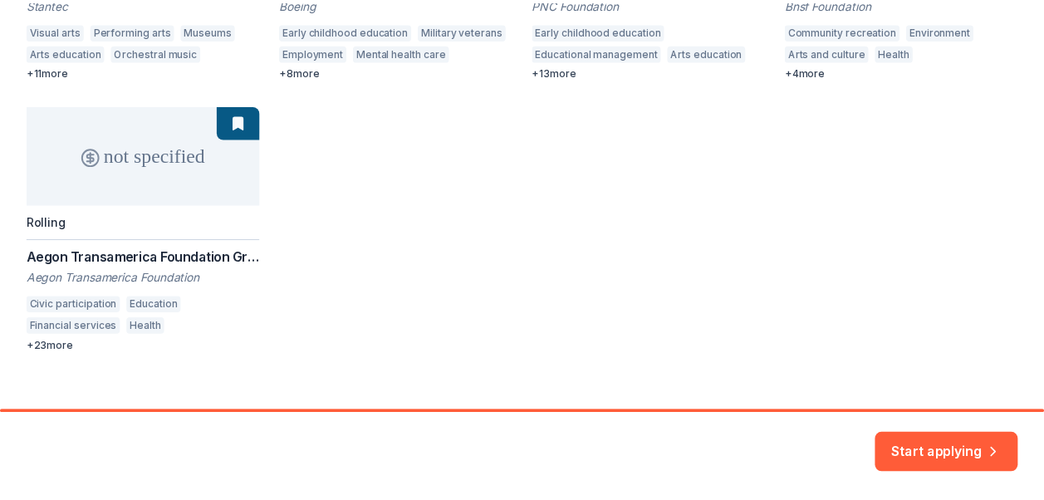
scroll to position [484, 0]
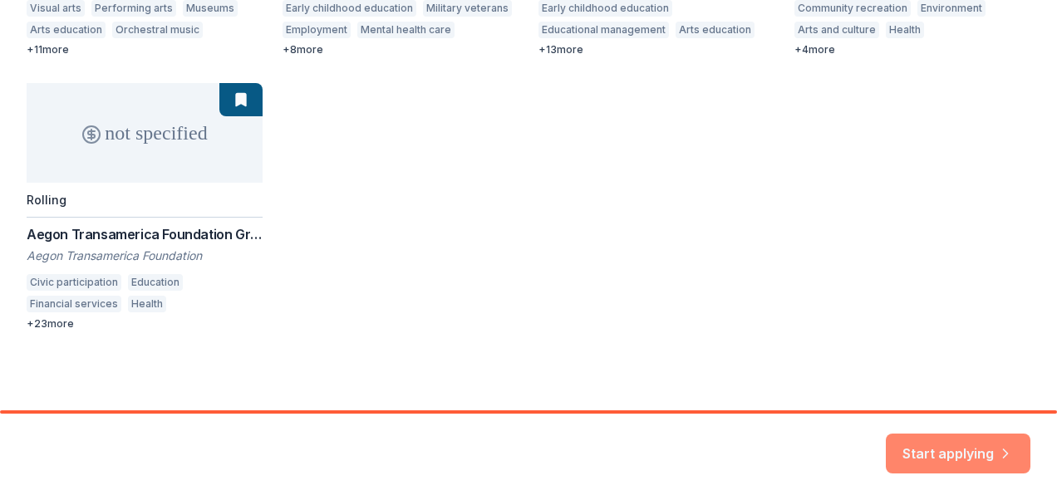
click at [927, 447] on button "Start applying" at bounding box center [958, 444] width 145 height 40
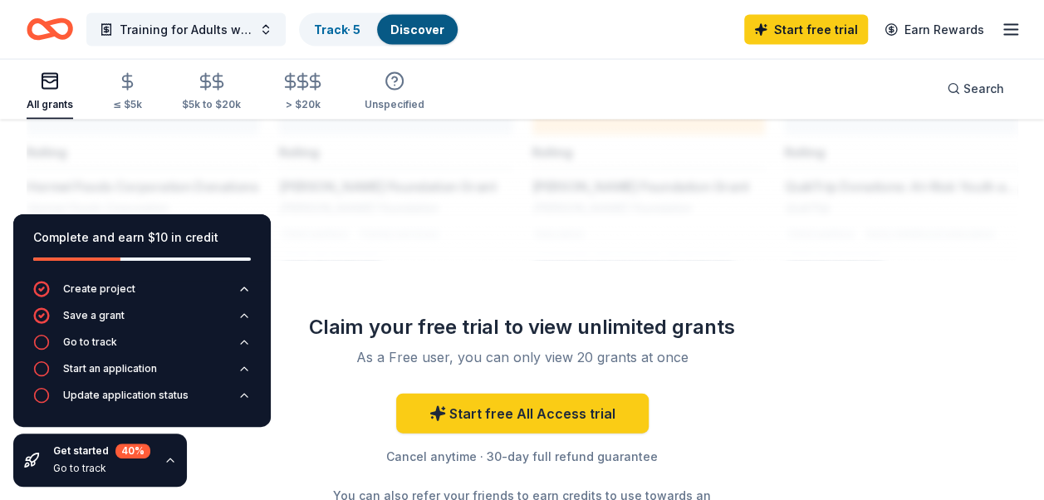
scroll to position [1737, 0]
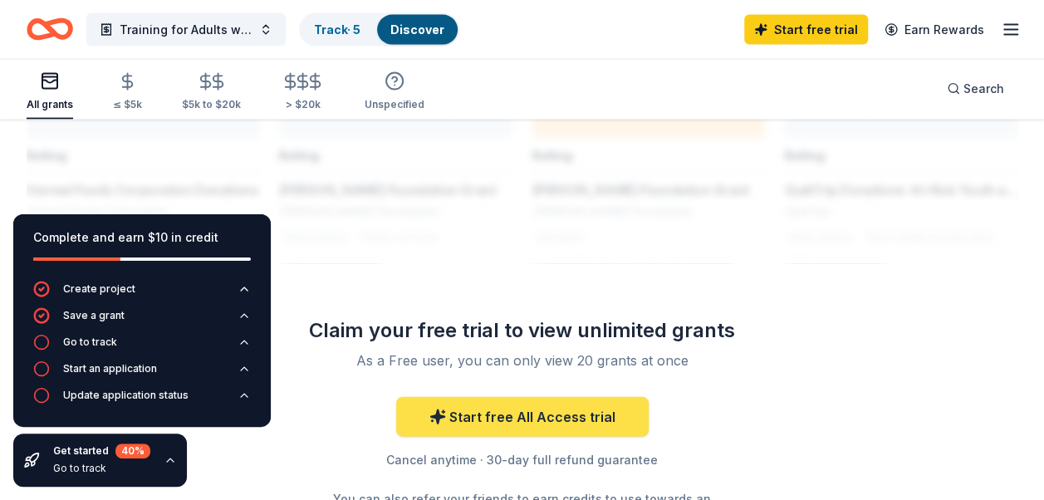
click at [555, 407] on link "Start free All Access trial" at bounding box center [522, 417] width 253 height 40
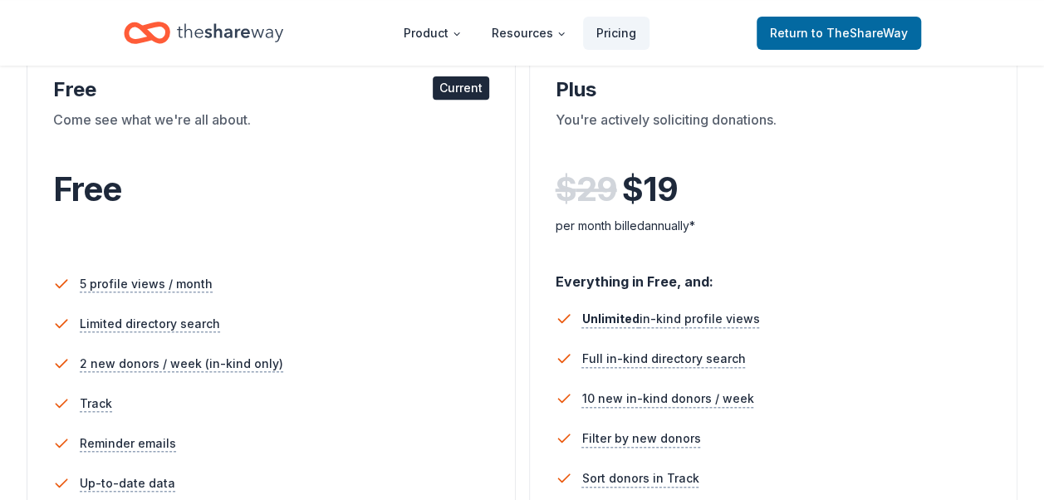
scroll to position [268, 0]
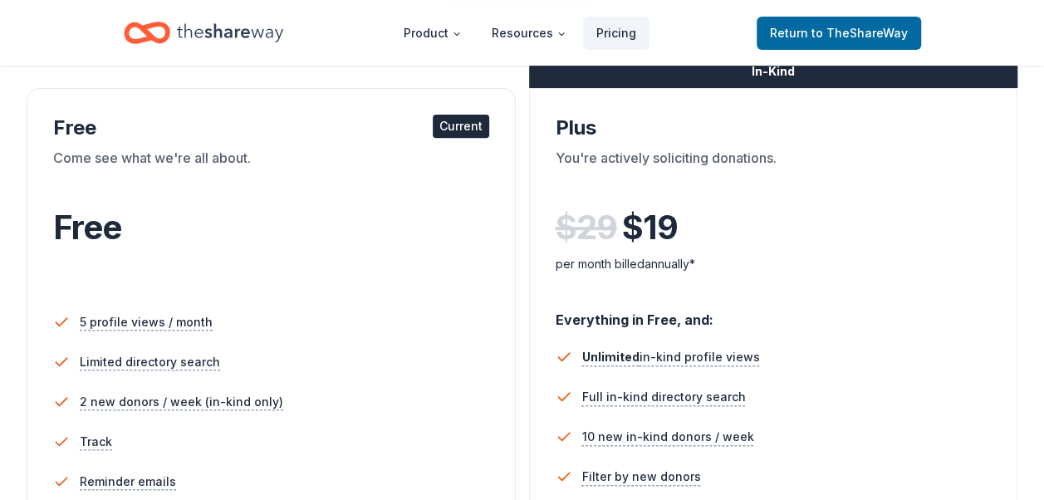
click at [463, 127] on div "Current" at bounding box center [461, 126] width 57 height 23
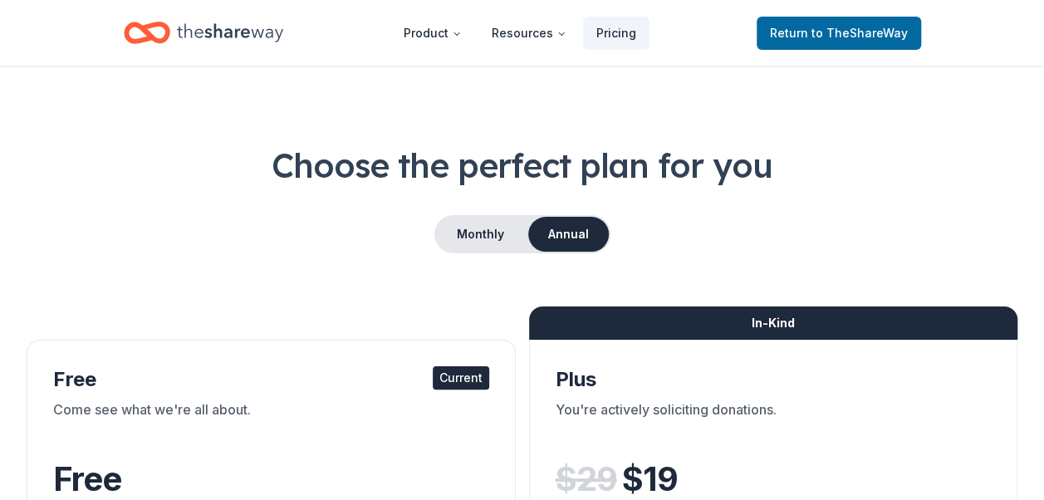
scroll to position [22, 0]
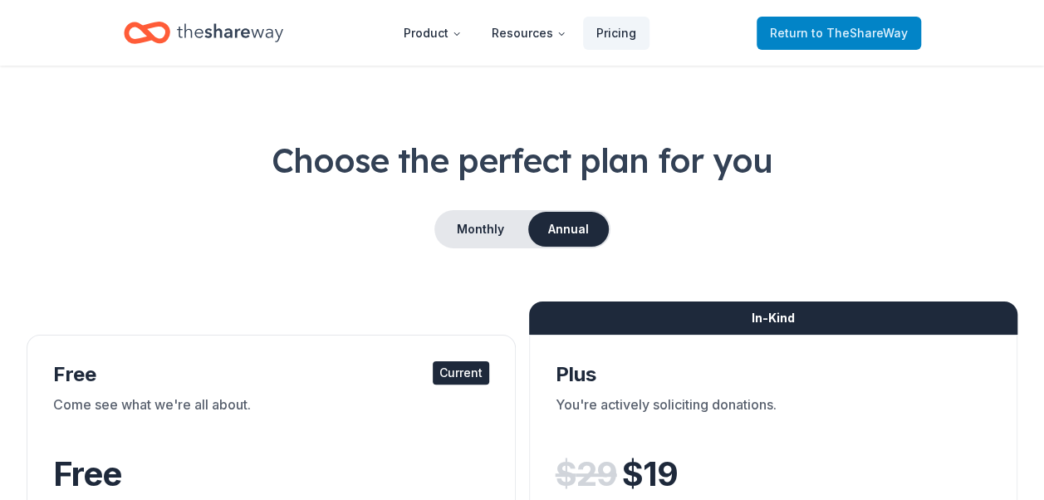
click at [809, 34] on span "Return to TheShareWay" at bounding box center [839, 33] width 138 height 20
